Goal: Task Accomplishment & Management: Manage account settings

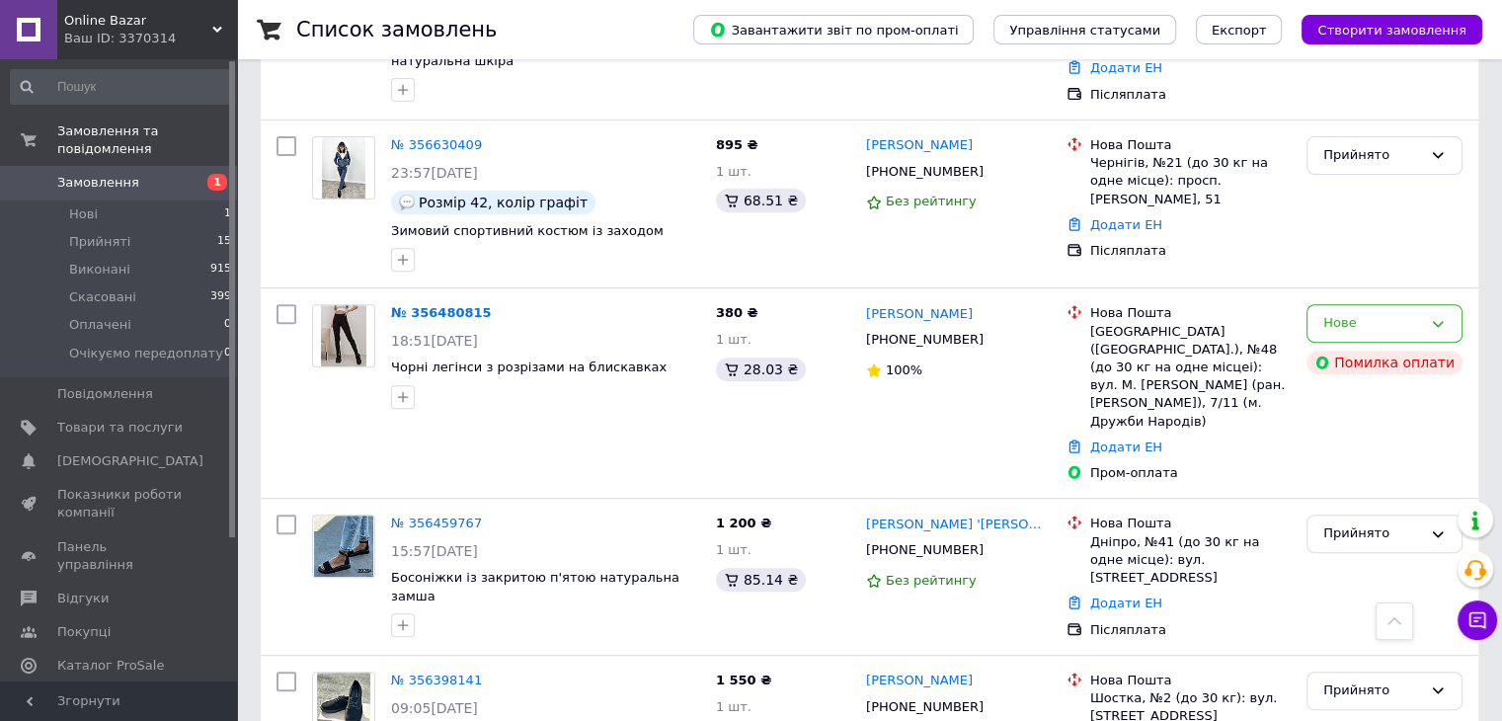
scroll to position [731, 0]
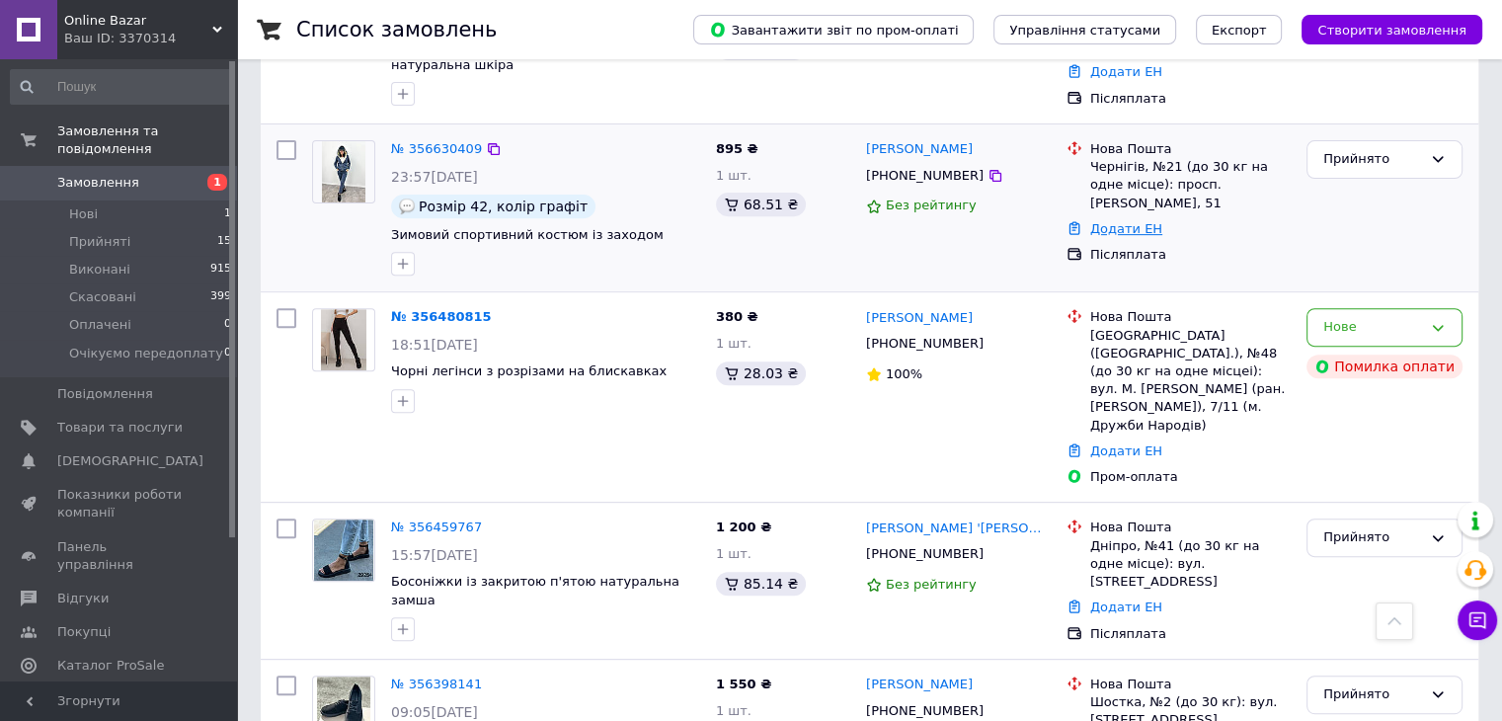
click at [1121, 221] on link "Додати ЕН" at bounding box center [1126, 228] width 72 height 15
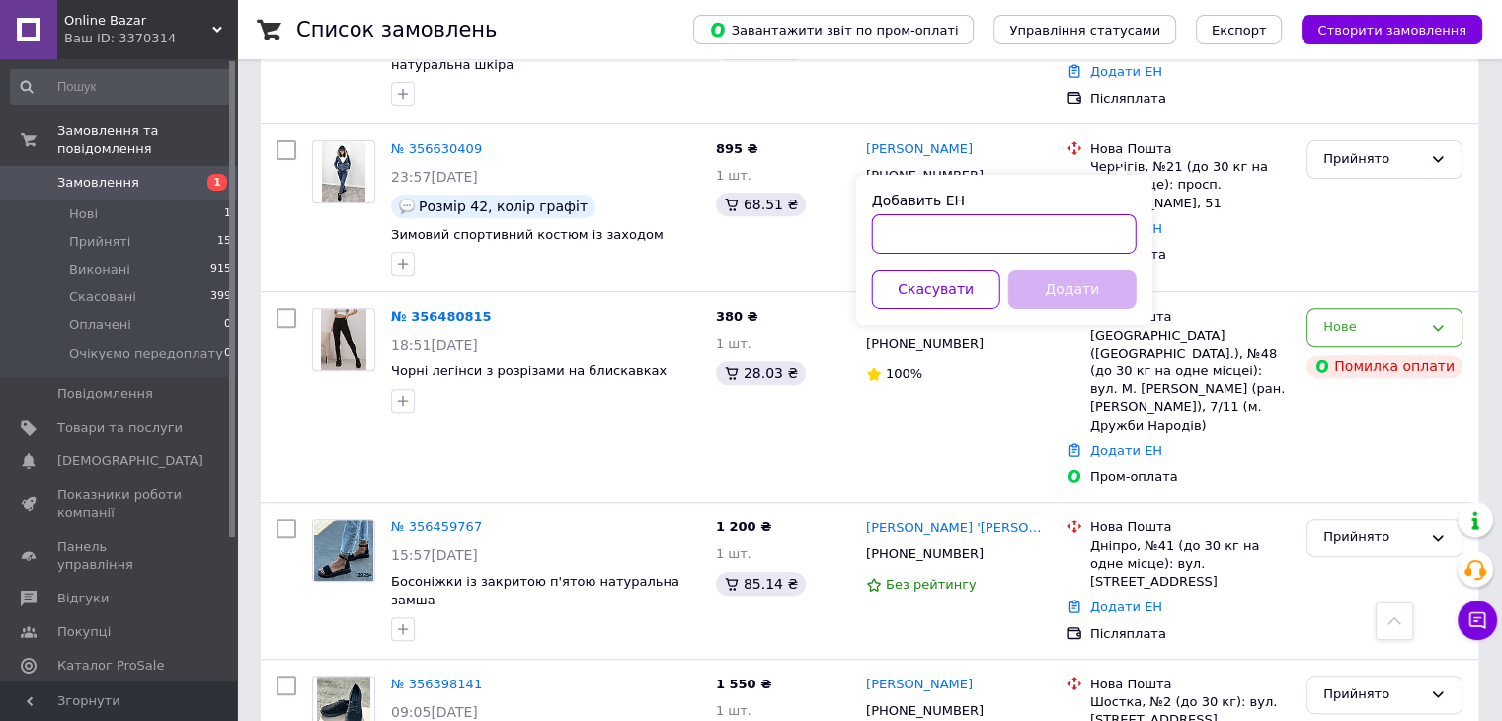
click at [1016, 241] on input "Добавить ЕН" at bounding box center [1004, 234] width 265 height 40
drag, startPoint x: 1016, startPoint y: 241, endPoint x: 998, endPoint y: 226, distance: 23.1
paste input "20451224395374"
type input "20451224395374"
click at [1042, 303] on button "Додати" at bounding box center [1072, 290] width 128 height 40
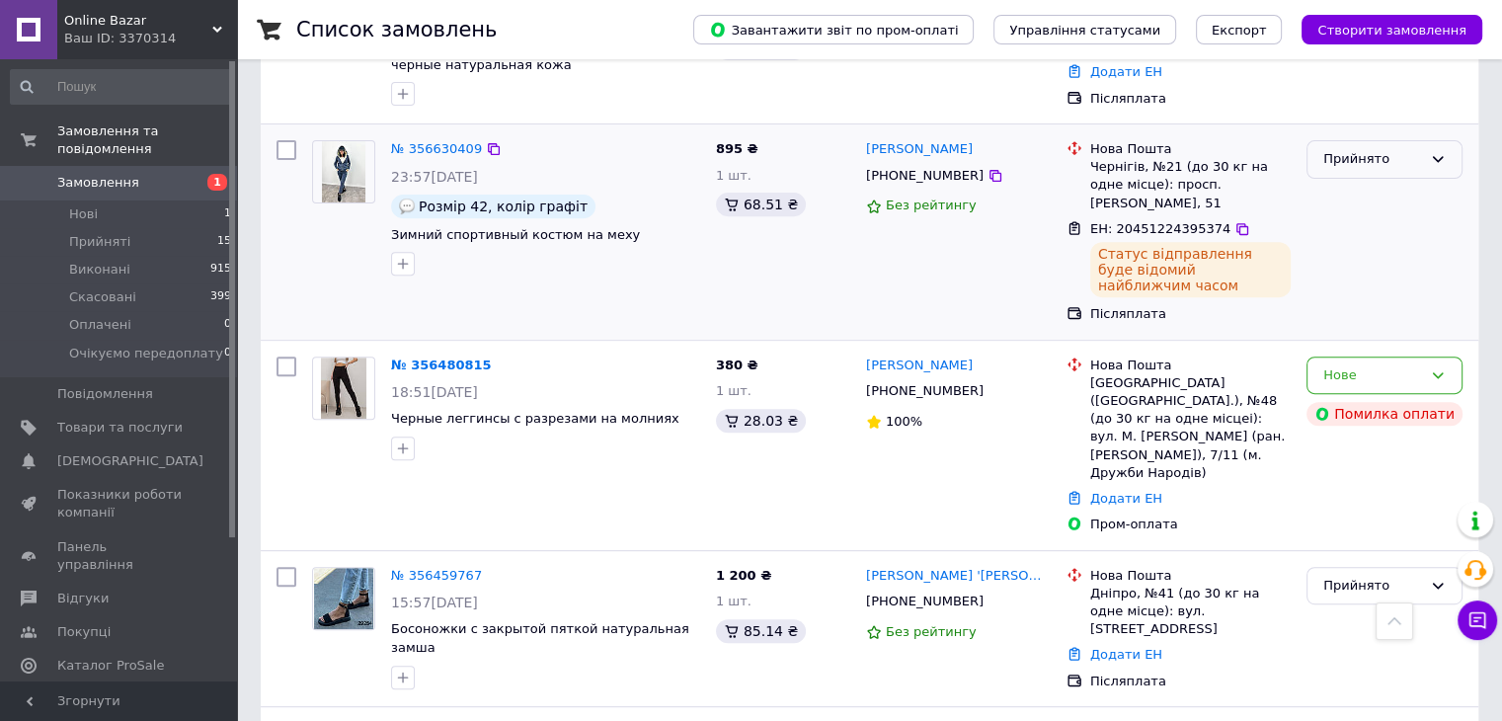
click at [1438, 156] on icon at bounding box center [1438, 159] width 11 height 6
click at [1402, 183] on li "Виконано" at bounding box center [1385, 201] width 154 height 37
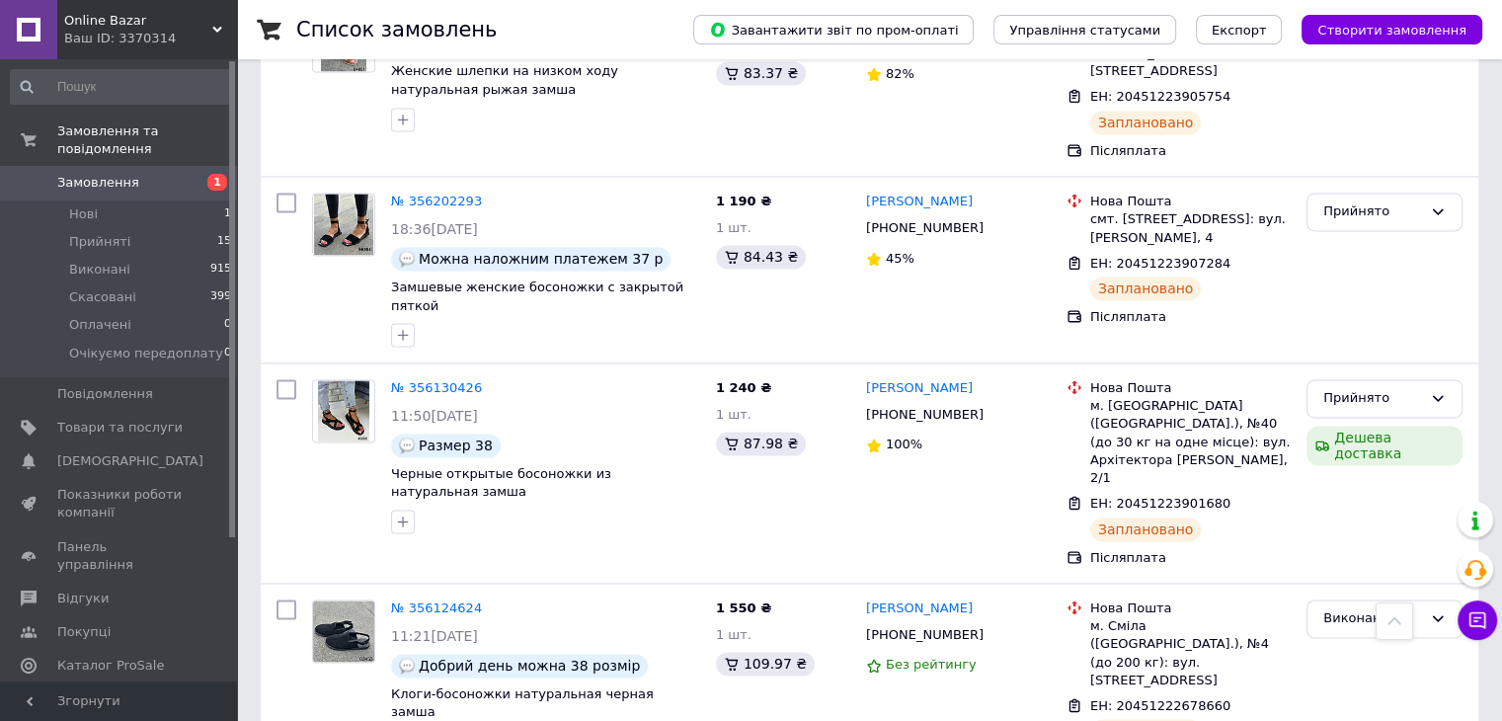
scroll to position [0, 0]
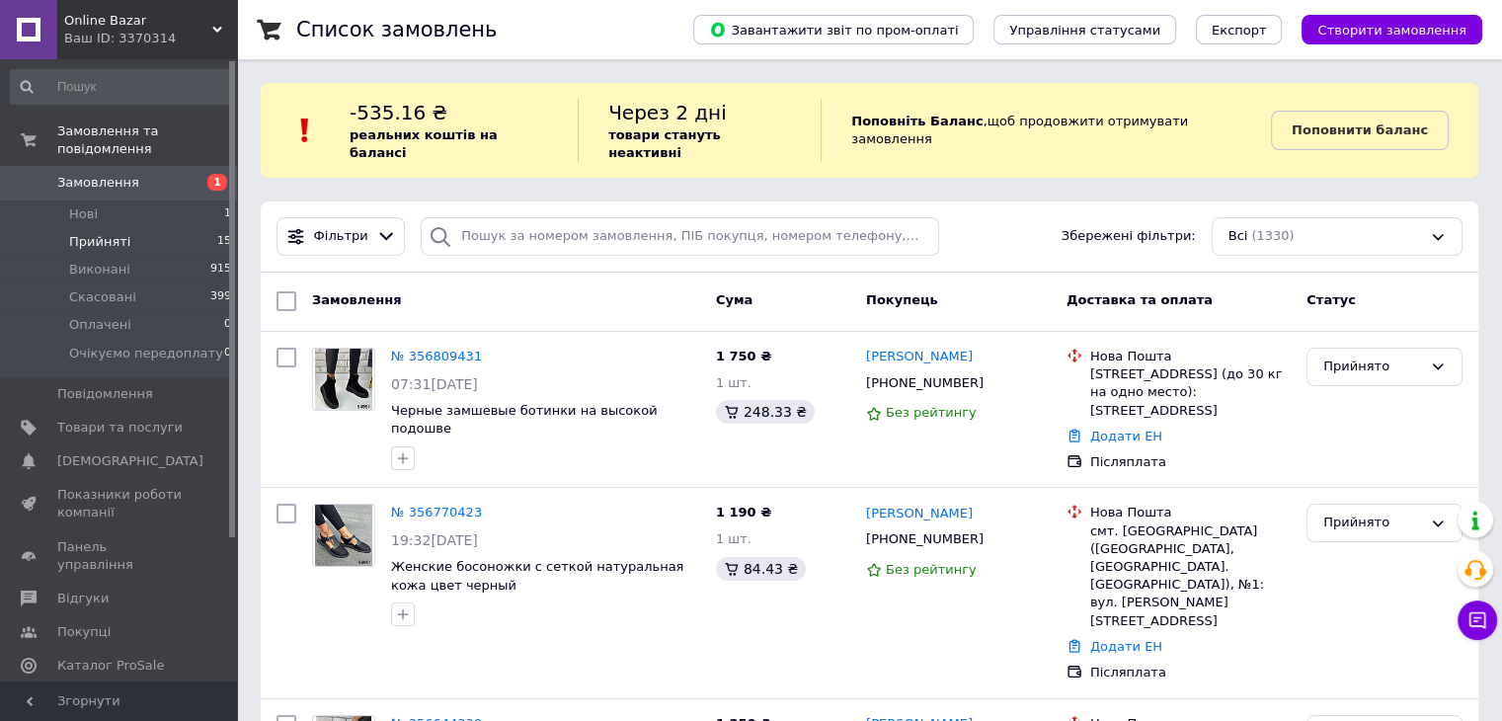
click at [101, 233] on span "Прийняті" at bounding box center [99, 242] width 61 height 18
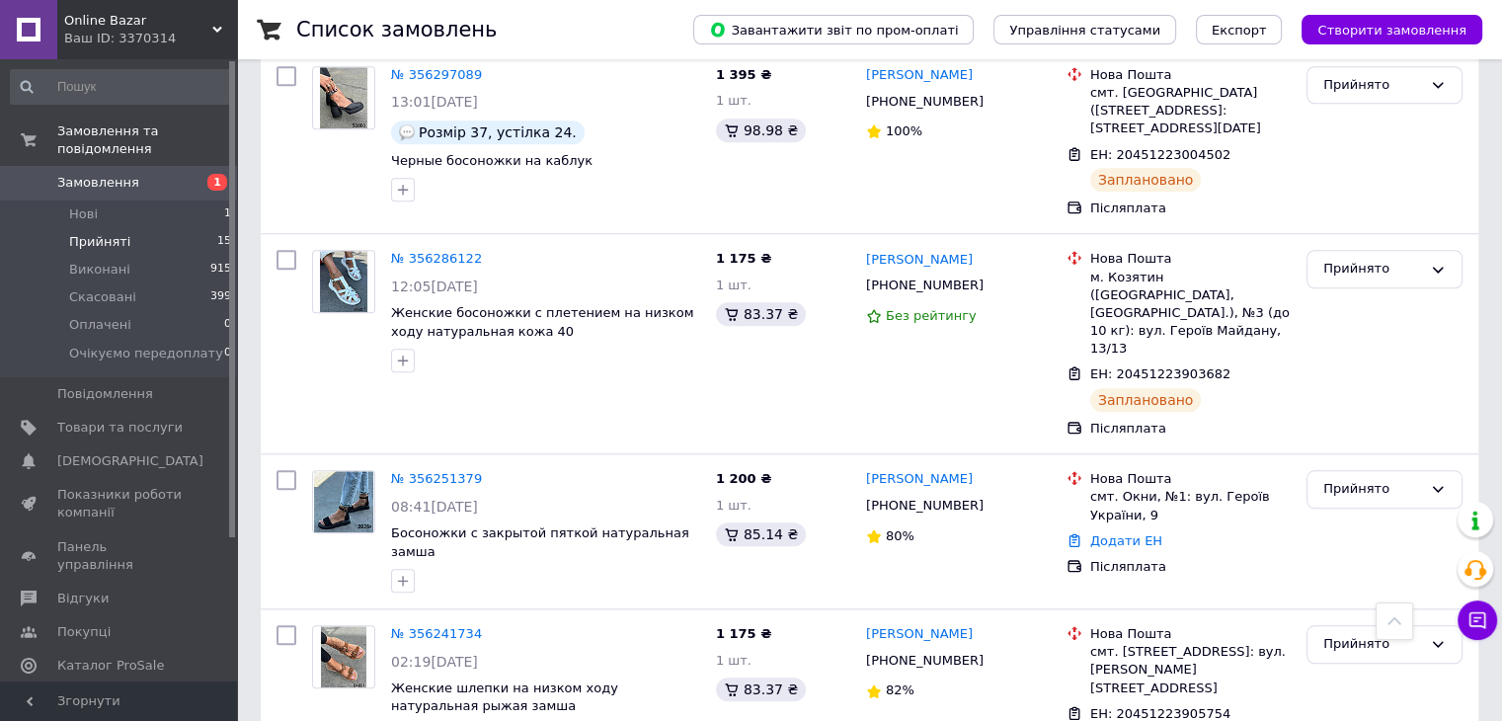
scroll to position [2207, 0]
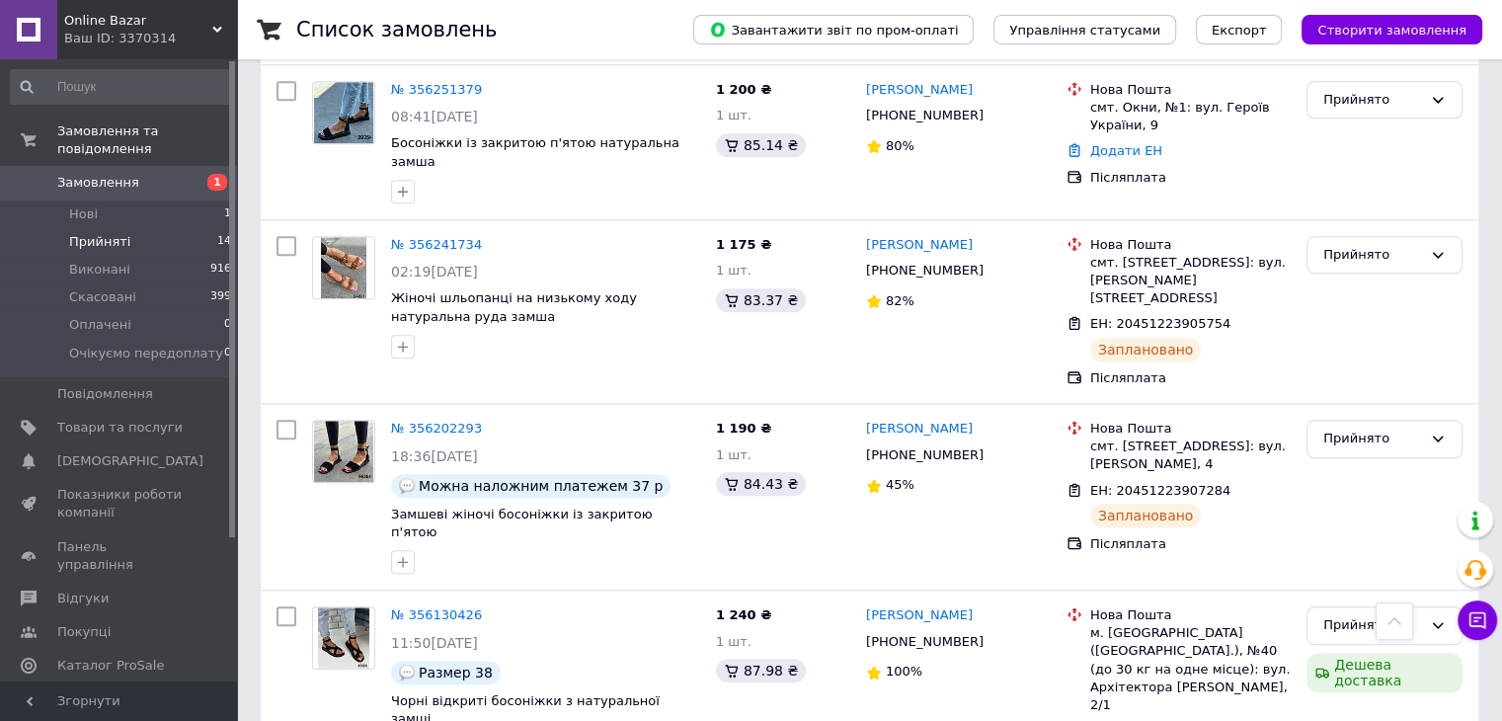
scroll to position [1983, 0]
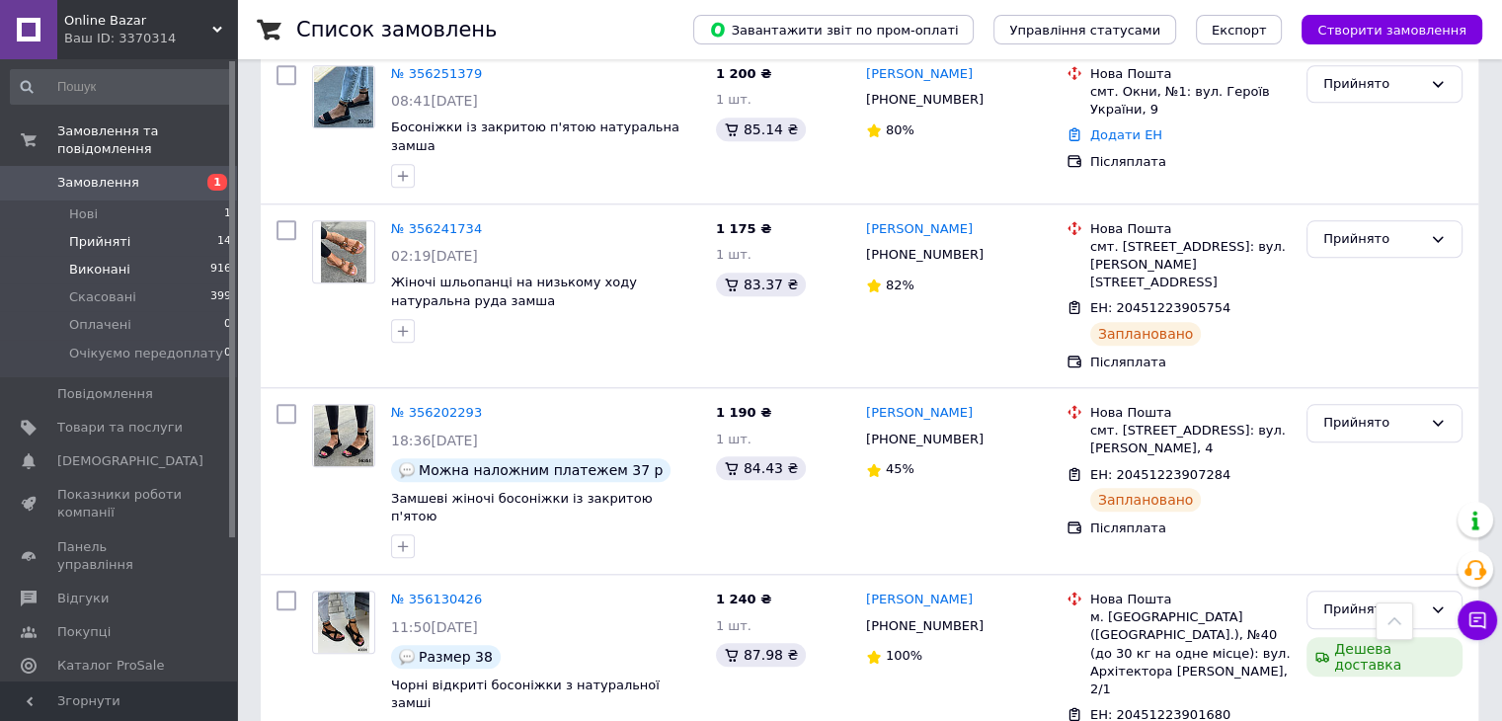
click at [119, 261] on span "Виконані" at bounding box center [99, 270] width 61 height 18
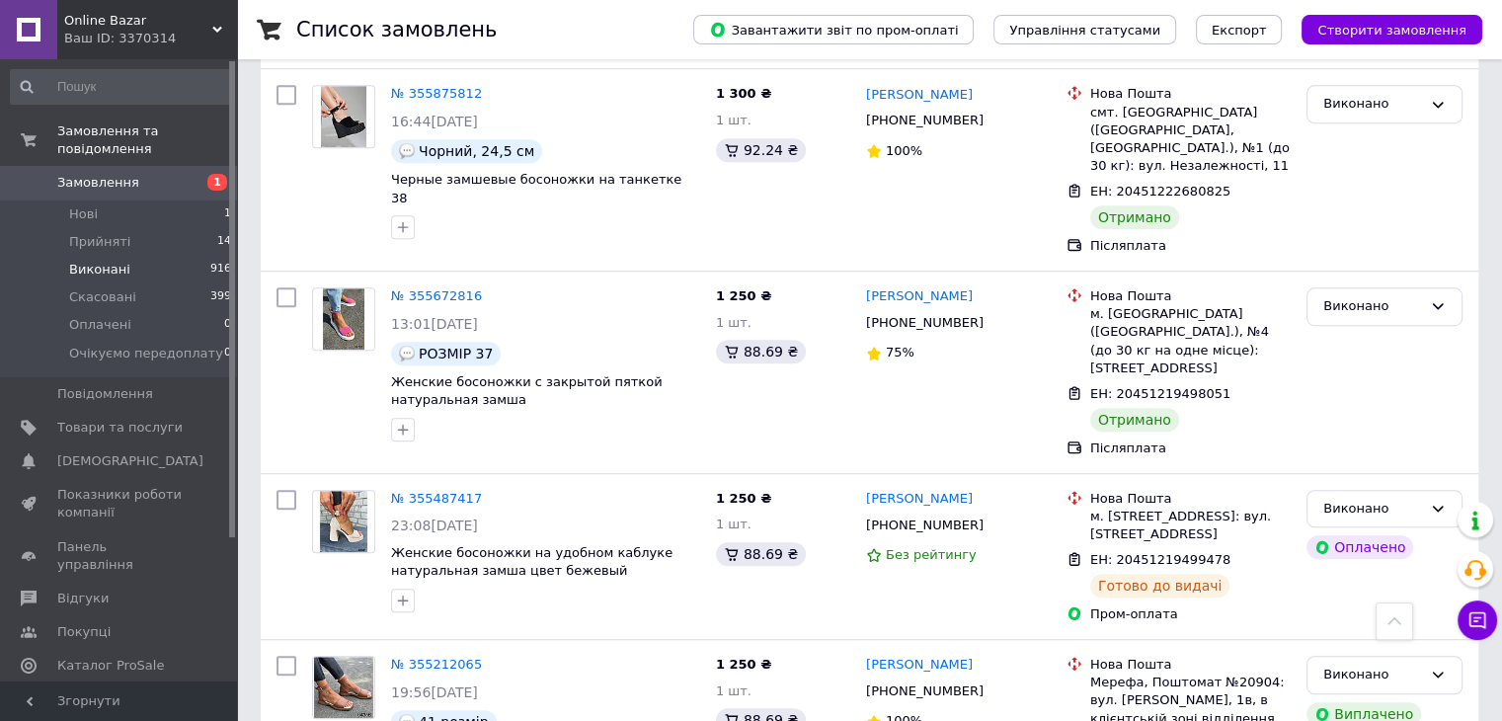
scroll to position [1130, 0]
